Goal: Answer question/provide support: Share knowledge or assist other users

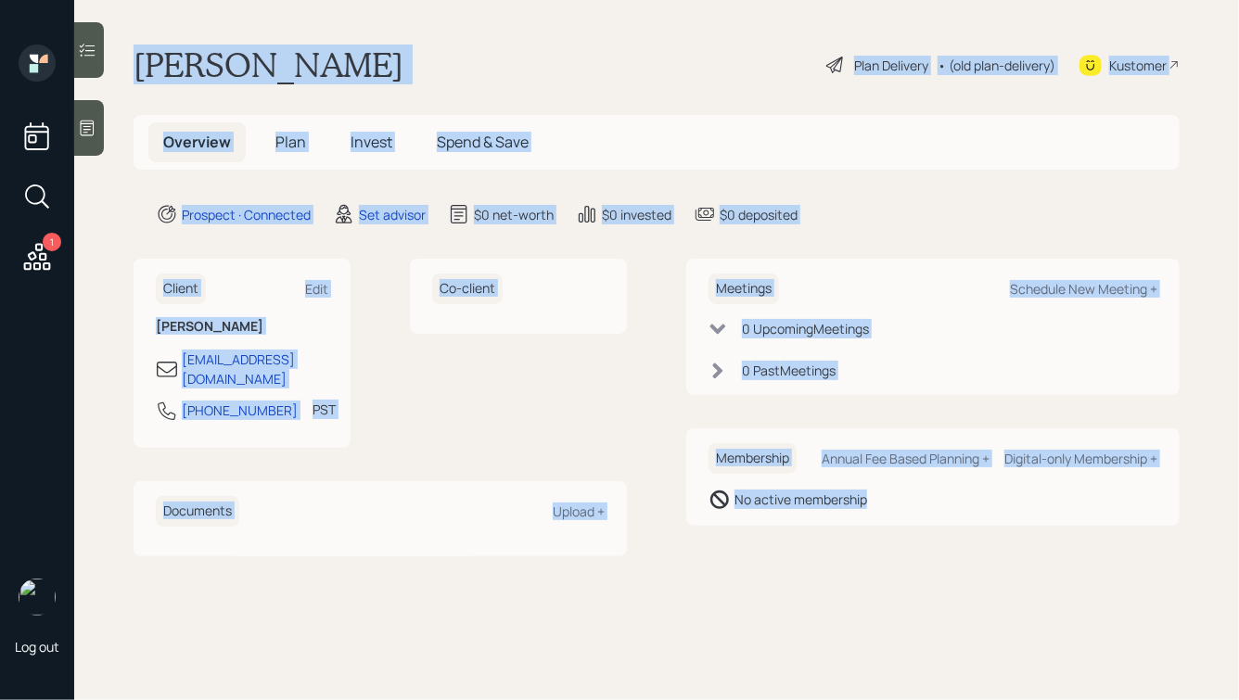
drag, startPoint x: 134, startPoint y: 61, endPoint x: 809, endPoint y: 537, distance: 825.6
click at [809, 537] on main "[PERSON_NAME] Plan Delivery • (old plan-delivery) Kustomer Overview Plan Invest…" at bounding box center [656, 350] width 1164 height 700
click at [809, 537] on div "Meetings Schedule New Meeting + 0 Upcoming Meeting s 0 Past Meeting s Membershi…" at bounding box center [932, 407] width 493 height 297
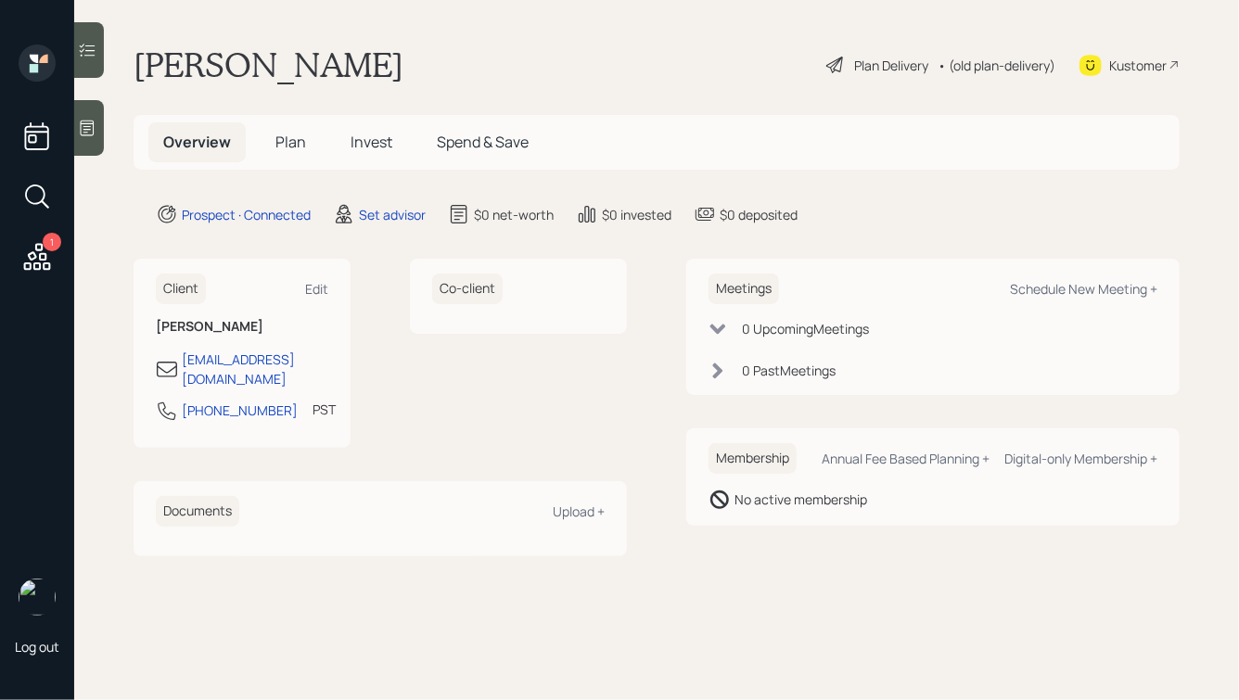
click at [90, 132] on icon at bounding box center [87, 128] width 19 height 19
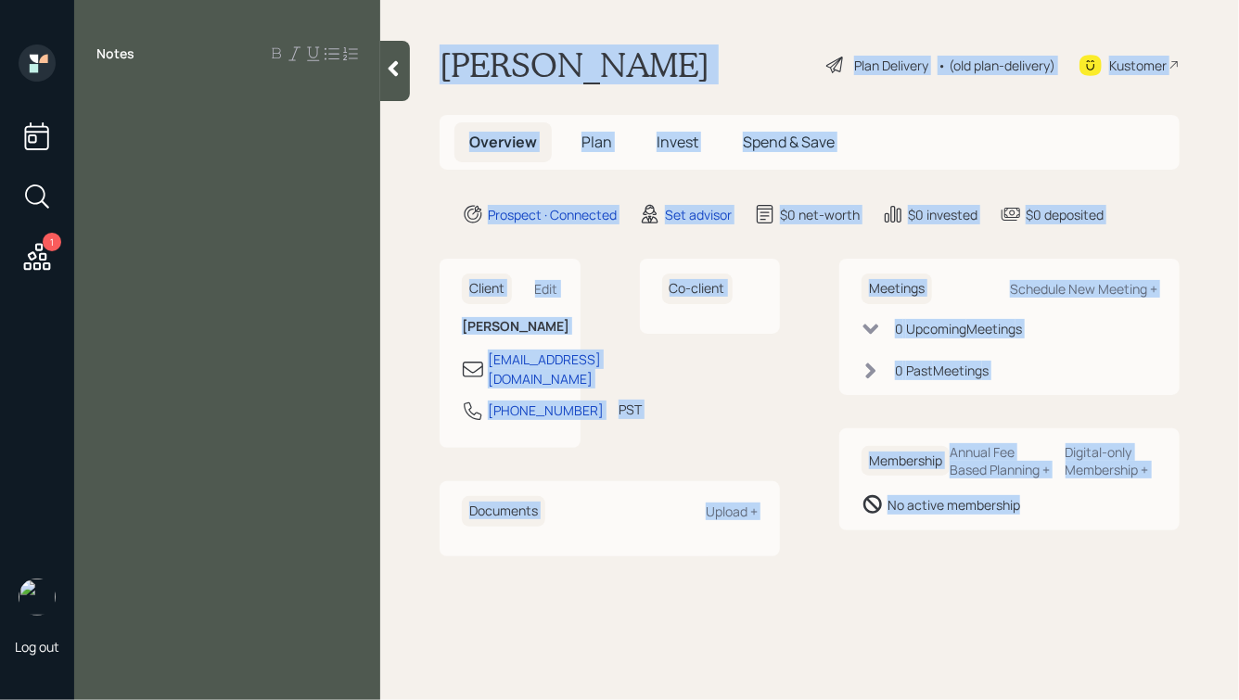
drag, startPoint x: 435, startPoint y: 55, endPoint x: 1054, endPoint y: 588, distance: 817.1
click at [1052, 586] on main "[PERSON_NAME] Plan Delivery • (old plan-delivery) Kustomer Overview Plan Invest…" at bounding box center [809, 350] width 858 height 700
click at [1054, 588] on main "[PERSON_NAME] Plan Delivery • (old plan-delivery) Kustomer Overview Plan Invest…" at bounding box center [809, 350] width 858 height 700
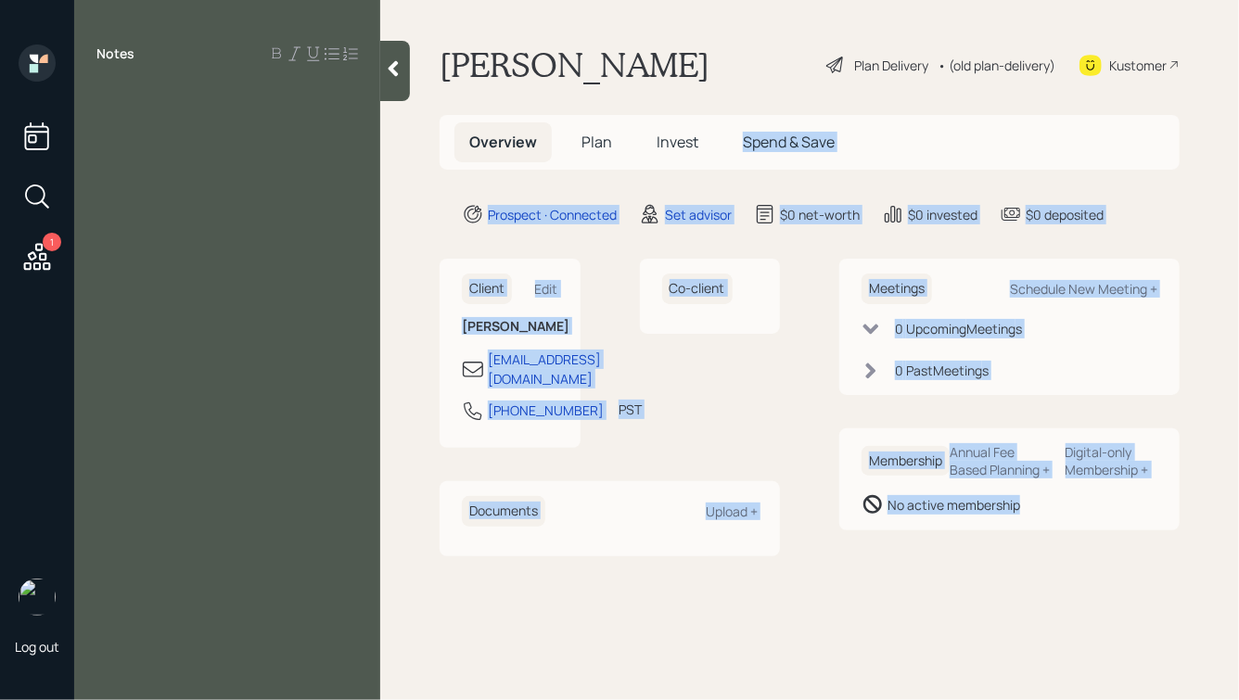
drag, startPoint x: 1102, startPoint y: 591, endPoint x: 673, endPoint y: 158, distance: 609.6
click at [673, 158] on main "[PERSON_NAME] Plan Delivery • (old plan-delivery) Kustomer Overview Plan Invest…" at bounding box center [809, 350] width 858 height 700
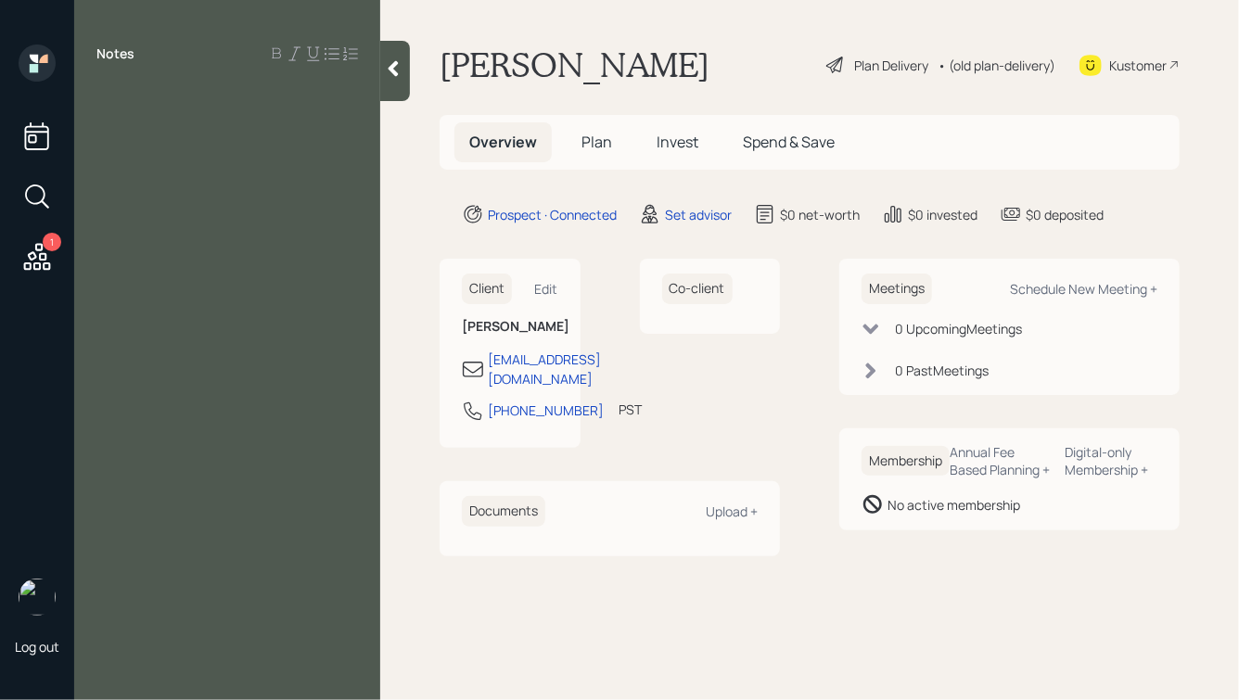
click at [588, 62] on h1 "[PERSON_NAME]" at bounding box center [574, 64] width 270 height 41
click at [191, 106] on div "Notes" at bounding box center [227, 360] width 306 height 633
click at [121, 85] on div at bounding box center [226, 95] width 261 height 20
click at [165, 158] on div "CalPERS" at bounding box center [226, 156] width 261 height 20
click at [196, 136] on div at bounding box center [226, 136] width 261 height 20
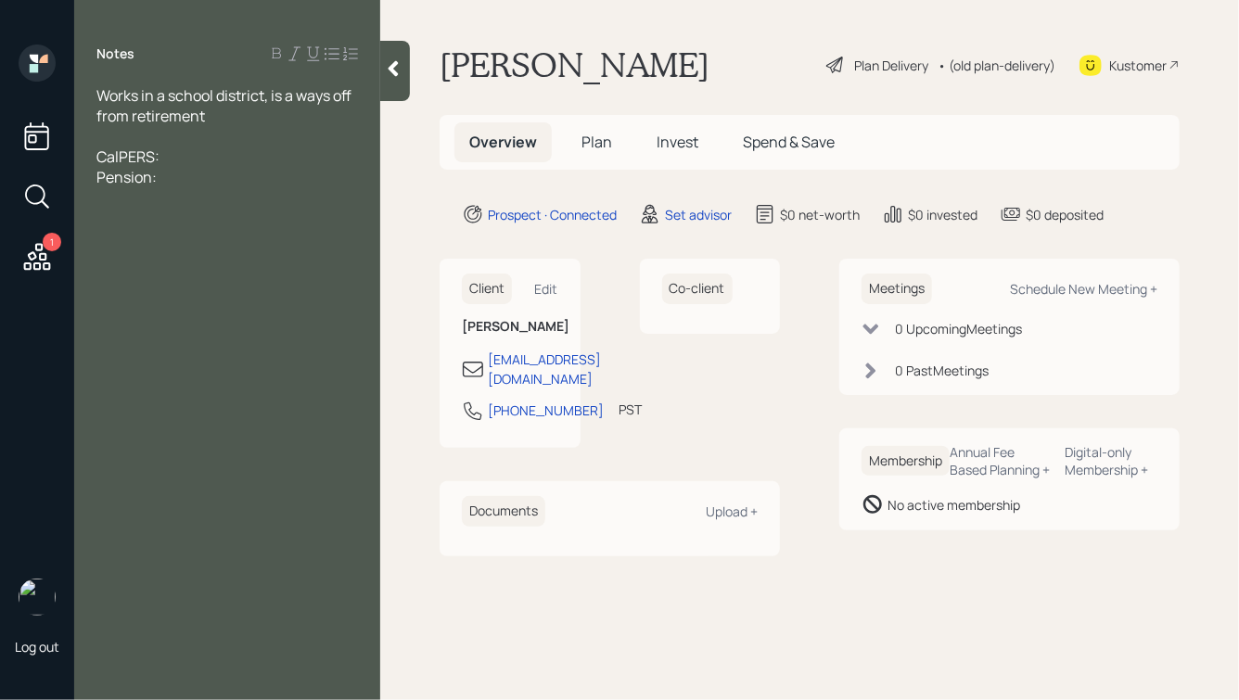
click at [236, 118] on div "Works in a school district, is a ways off from retirement" at bounding box center [226, 105] width 261 height 41
click at [203, 159] on div "CalPERS:" at bounding box center [226, 156] width 261 height 20
click at [389, 67] on icon at bounding box center [393, 69] width 10 height 16
